Goal: Understand process/instructions: Learn about a topic

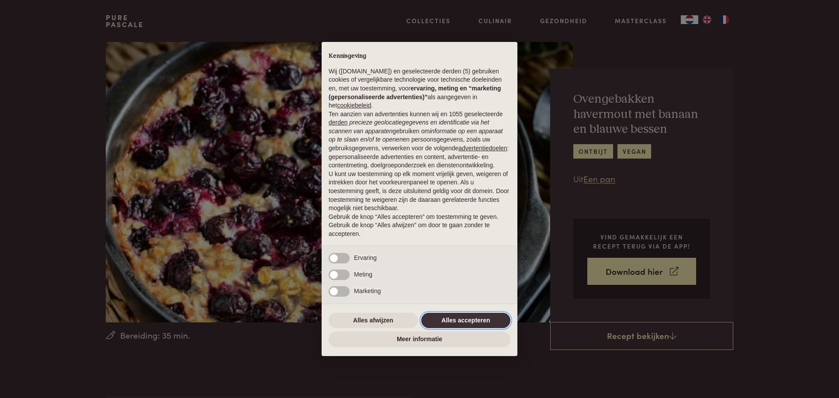
click at [468, 318] on button "Alles accepteren" at bounding box center [465, 321] width 89 height 16
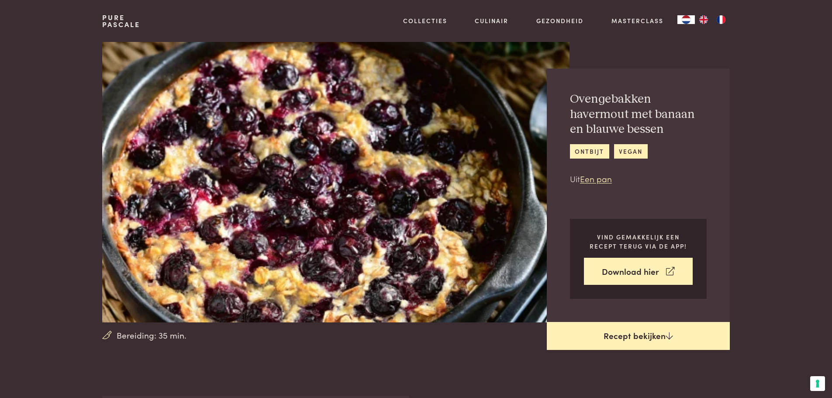
click at [637, 331] on link "Recept bekijken" at bounding box center [638, 336] width 183 height 28
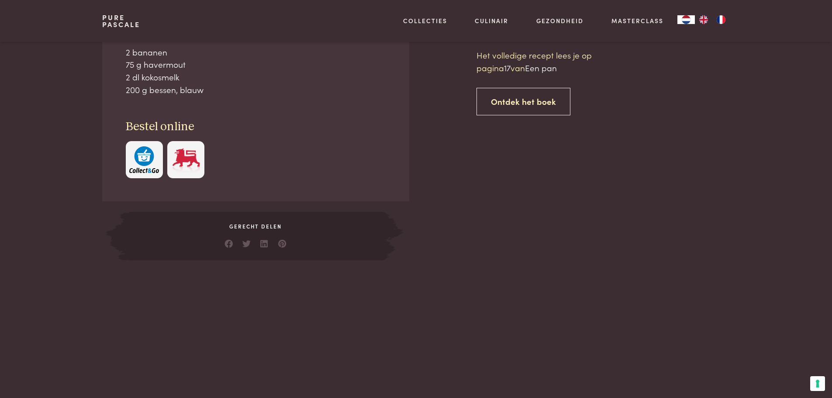
scroll to position [396, 0]
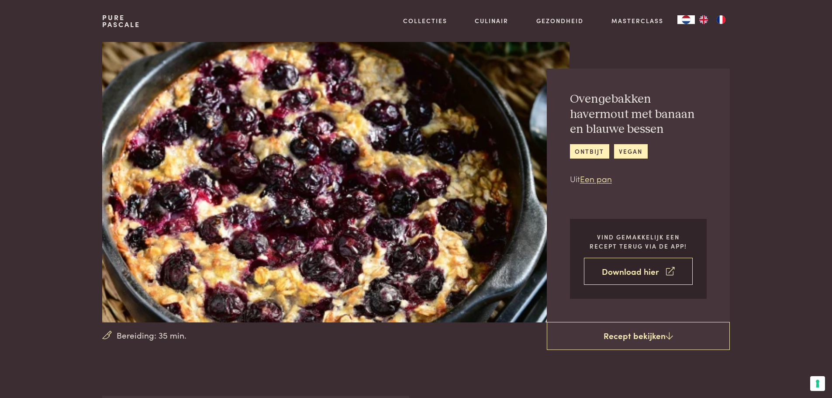
click at [672, 271] on icon at bounding box center [670, 271] width 8 height 13
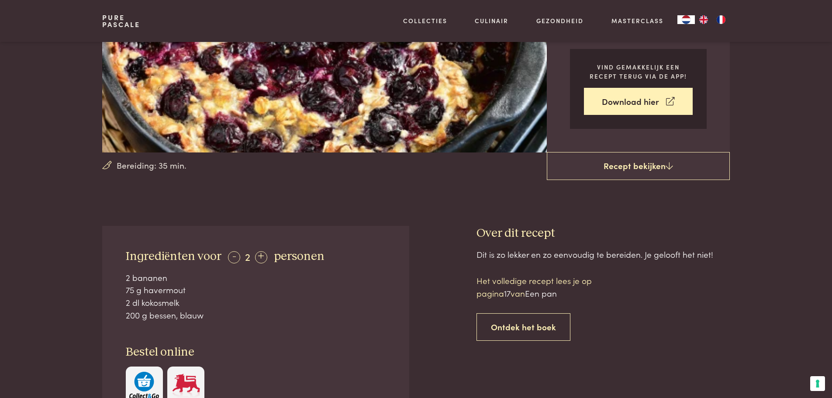
scroll to position [175, 0]
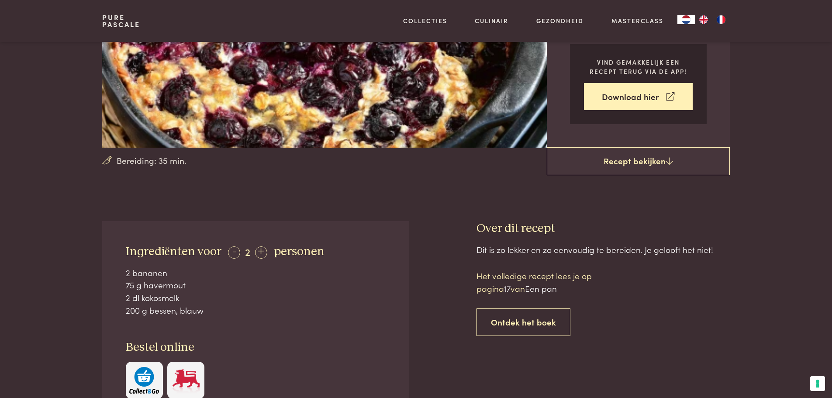
drag, startPoint x: 126, startPoint y: 270, endPoint x: 209, endPoint y: 308, distance: 90.5
click at [209, 308] on div "2 bananen 75 g havermout 2 dl kokosmelk 200 g bessen, blauw" at bounding box center [256, 291] width 260 height 50
copy div "2 bananen 75 g havermout 2 dl kokosmelk 200 g bessen, blauw"
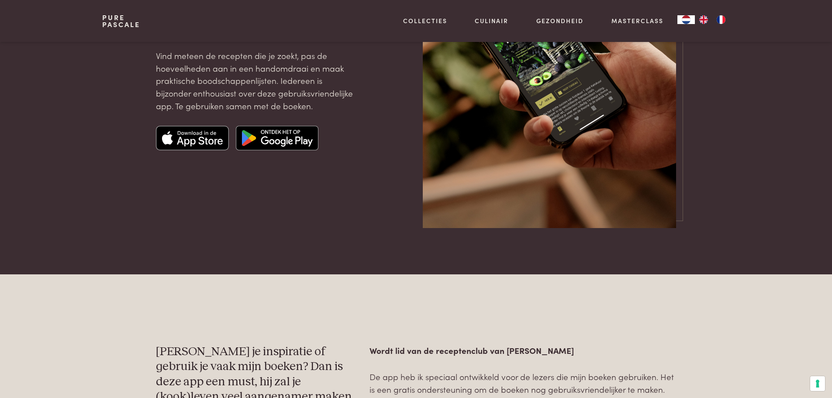
scroll to position [175, 0]
